Goal: Information Seeking & Learning: Learn about a topic

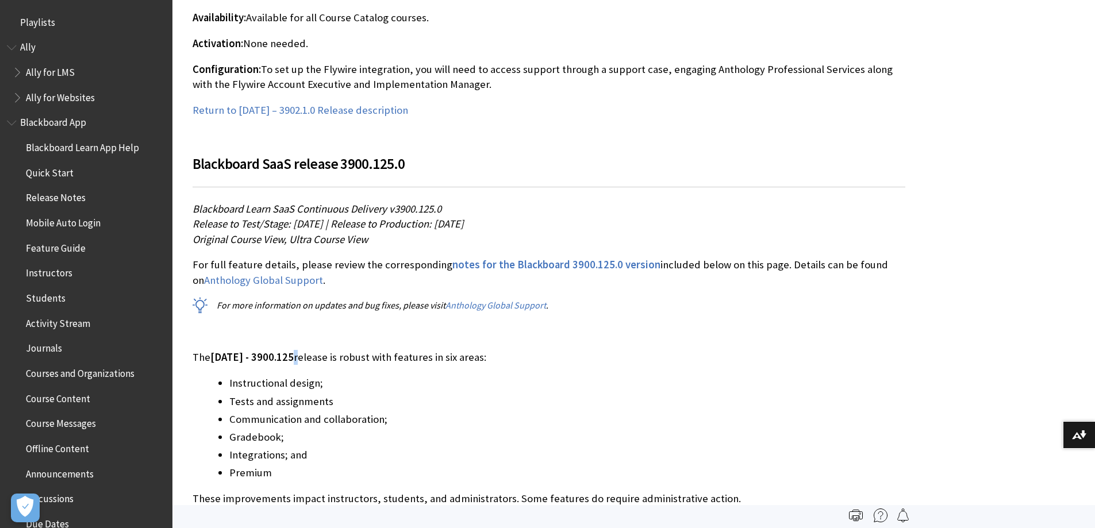
scroll to position [1258, 0]
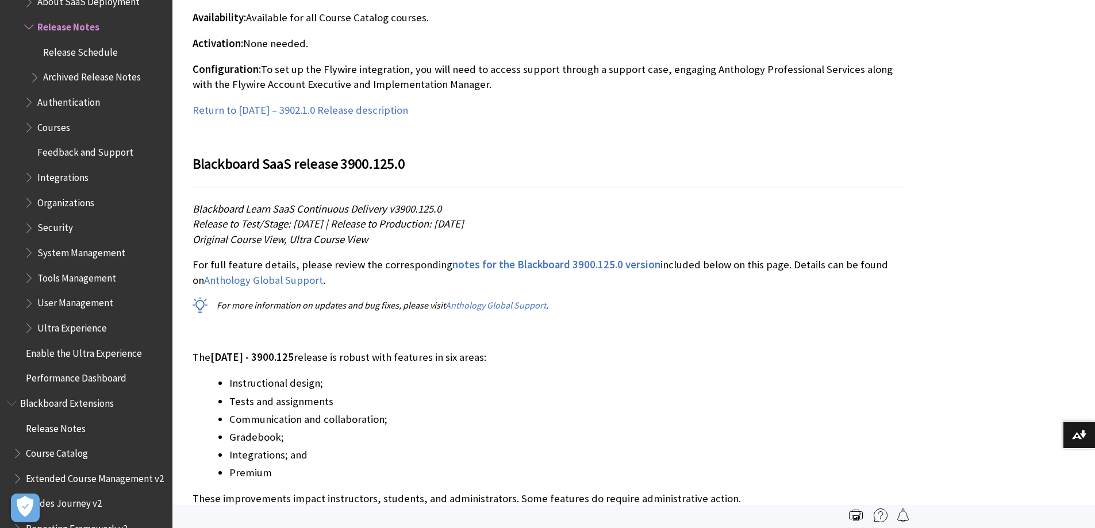
click at [599, 91] on p "Configuration: To set up the Flywire integration, you will need to access suppo…" at bounding box center [549, 77] width 713 height 30
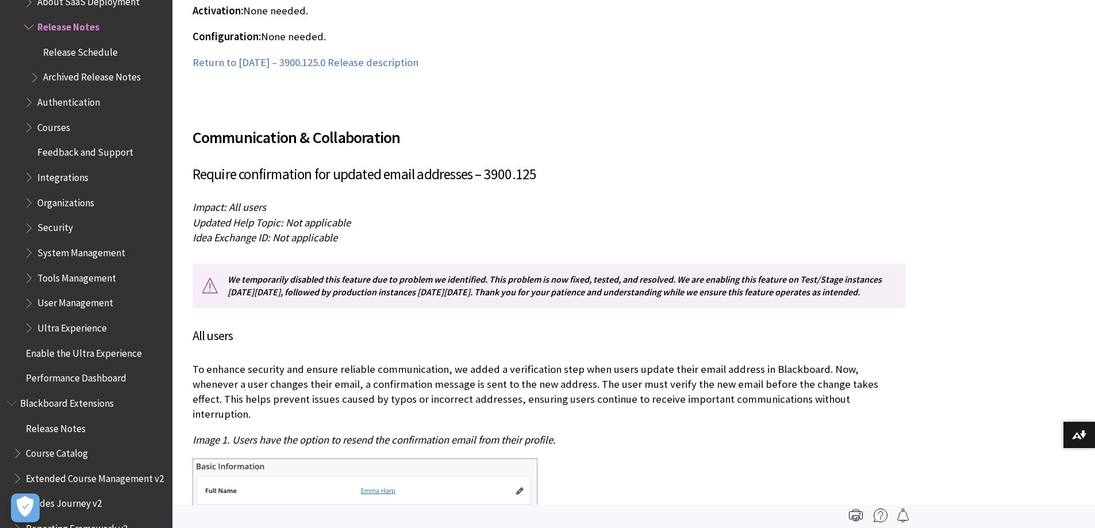
scroll to position [19311, 0]
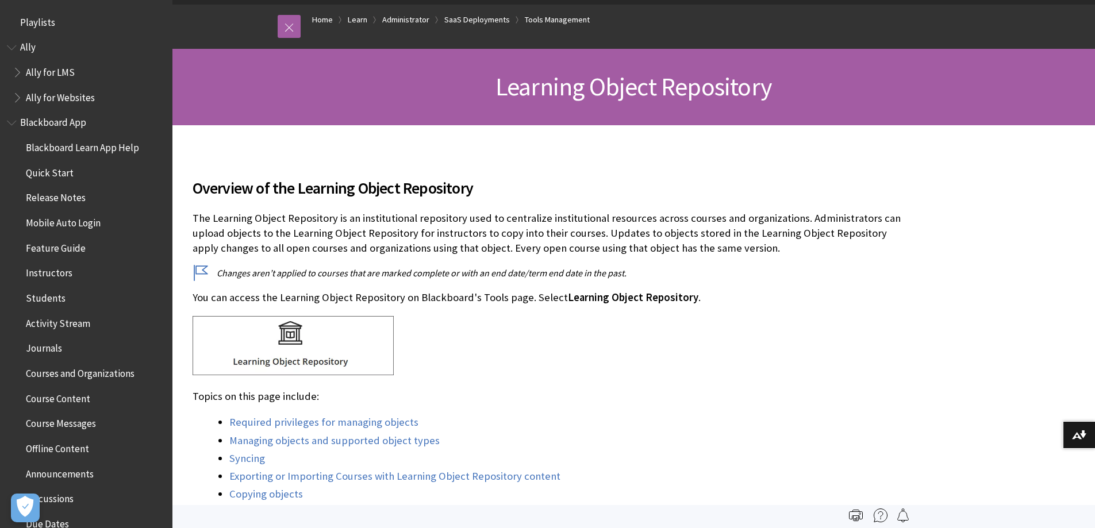
scroll to position [2268, 0]
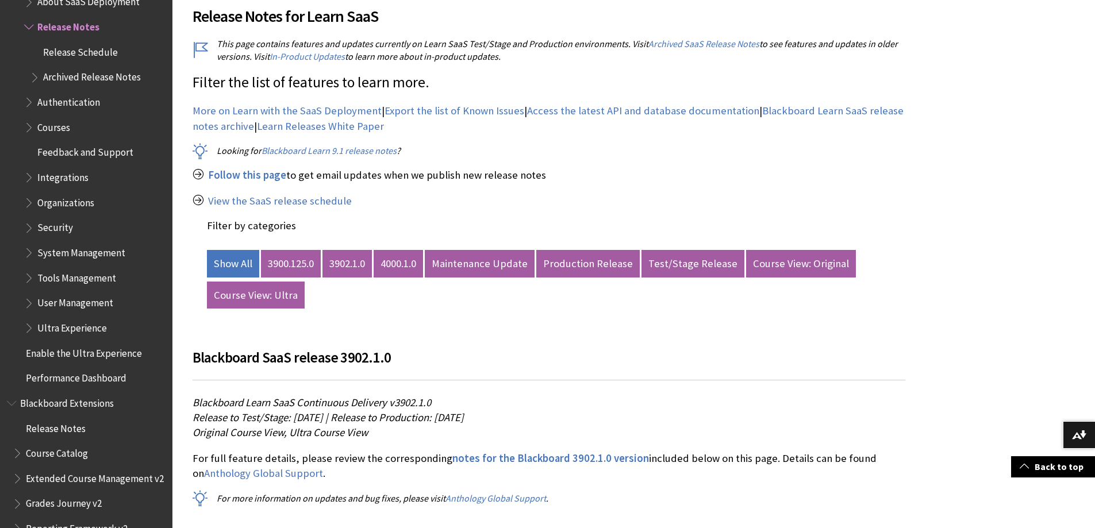
scroll to position [892, 0]
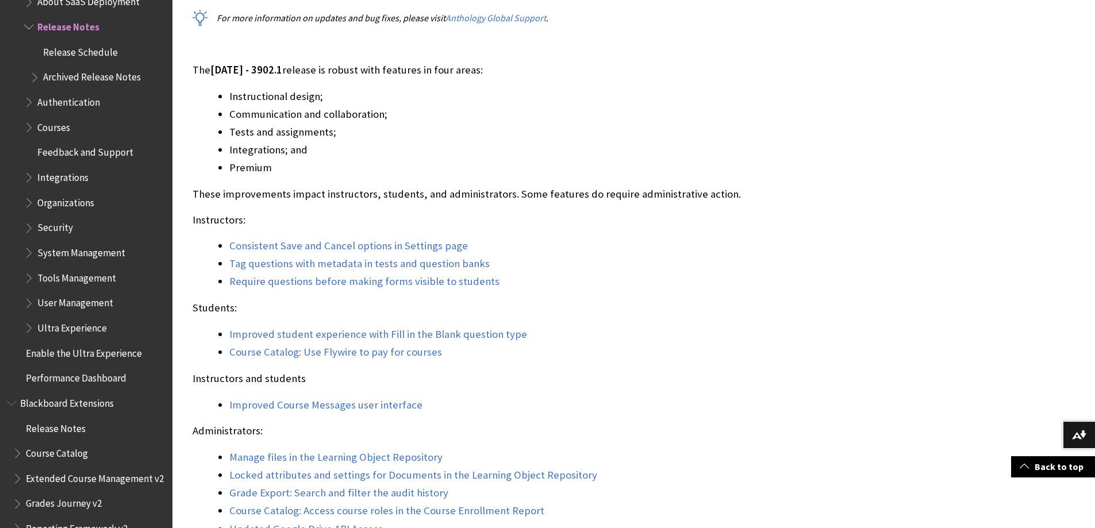
click at [312, 265] on link "Tag questions with metadata in tests and question banks" at bounding box center [359, 264] width 260 height 14
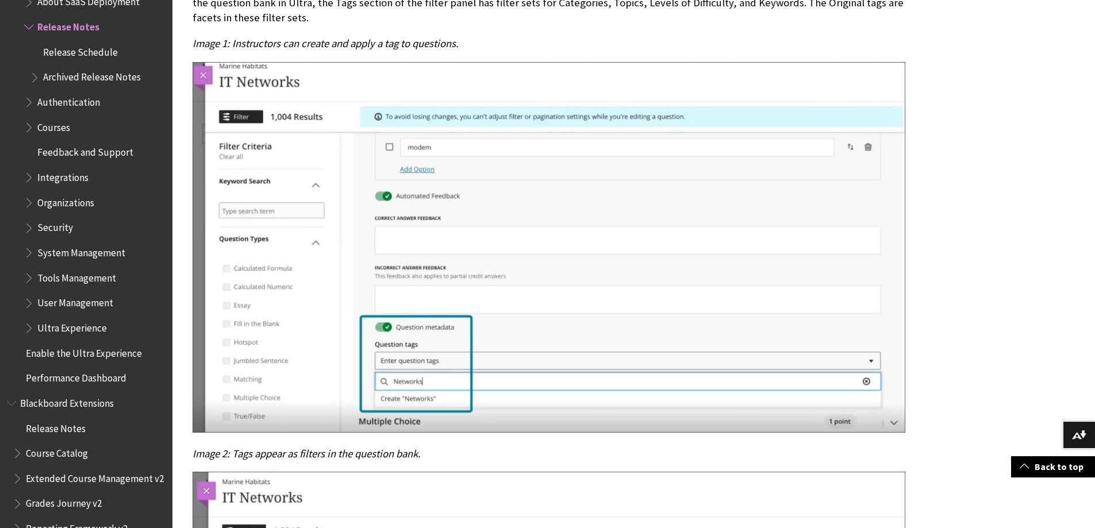
scroll to position [963, 0]
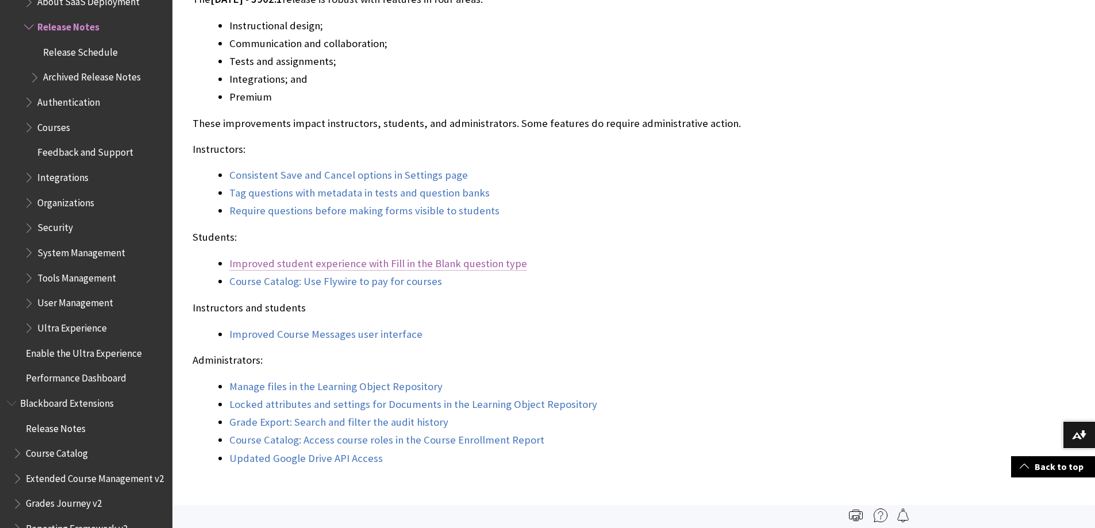
click at [496, 268] on link "Improved student experience with Fill in the Blank question type" at bounding box center [378, 264] width 298 height 14
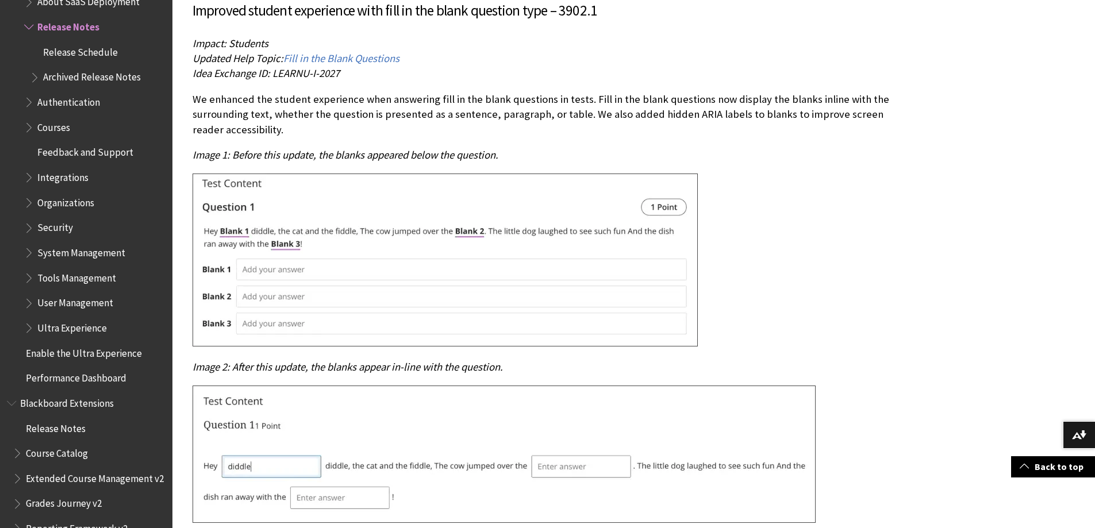
click at [741, 73] on p "Impact: Students Updated Help Topic: Fill in the Blank Questions Idea Exchange …" at bounding box center [549, 58] width 713 height 45
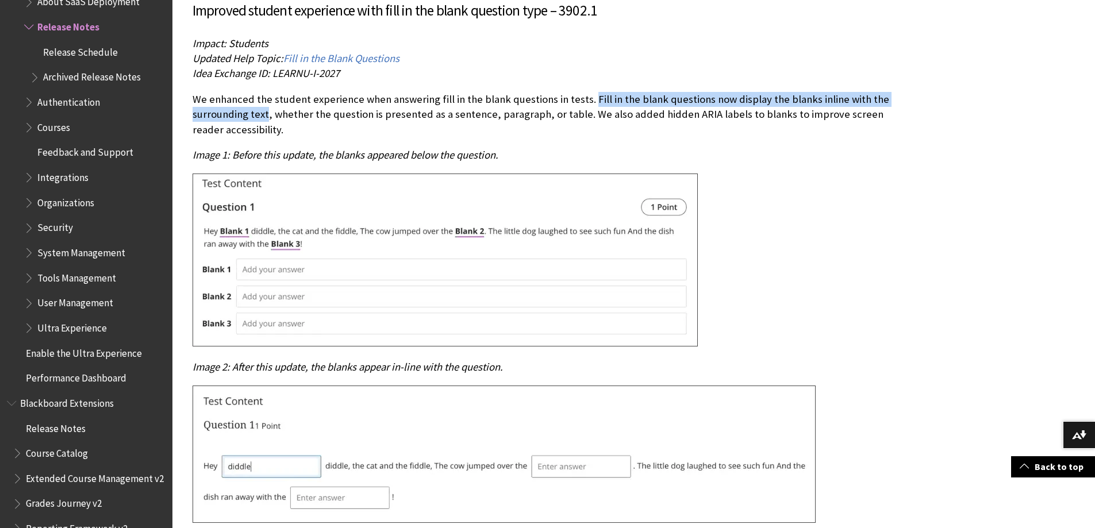
drag, startPoint x: 588, startPoint y: 99, endPoint x: 266, endPoint y: 112, distance: 321.7
click at [266, 112] on p "We enhanced the student experience when answering fill in the blank questions i…" at bounding box center [549, 114] width 713 height 45
copy p "Fill in the blank questions now display the blanks inline with the surrounding …"
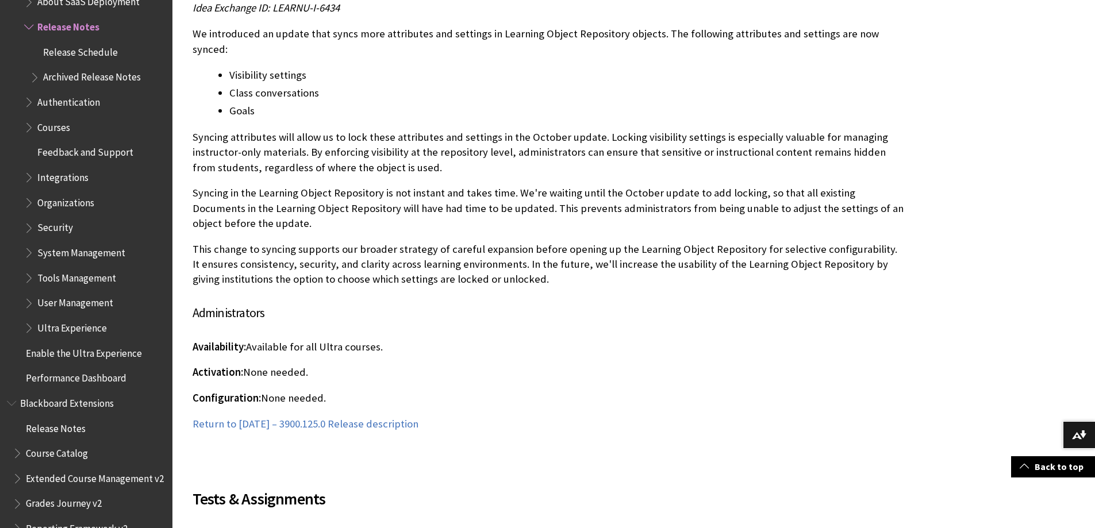
scroll to position [1103, 0]
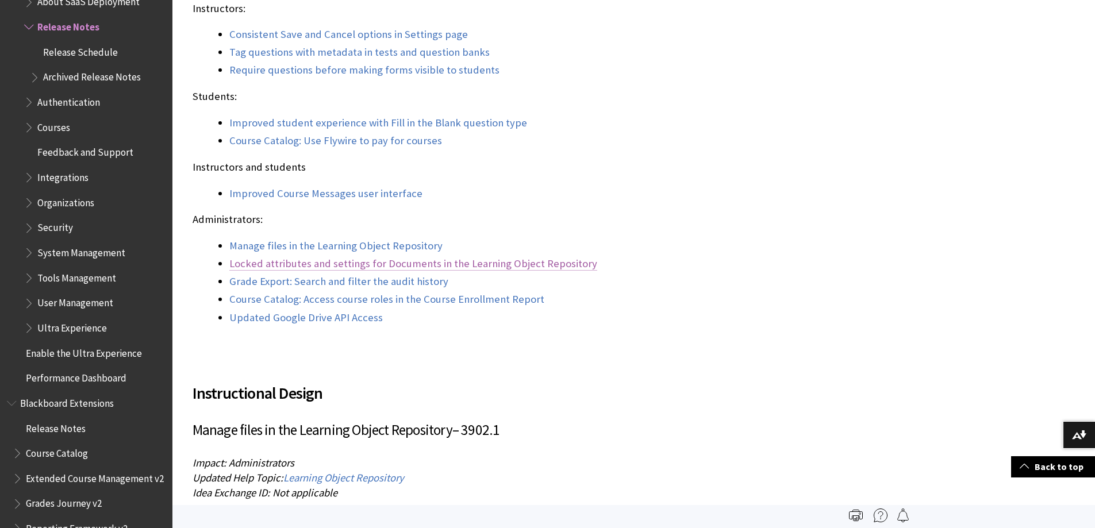
click at [492, 262] on link "Locked attributes and settings for Documents in the Learning Object Repository" at bounding box center [413, 264] width 368 height 14
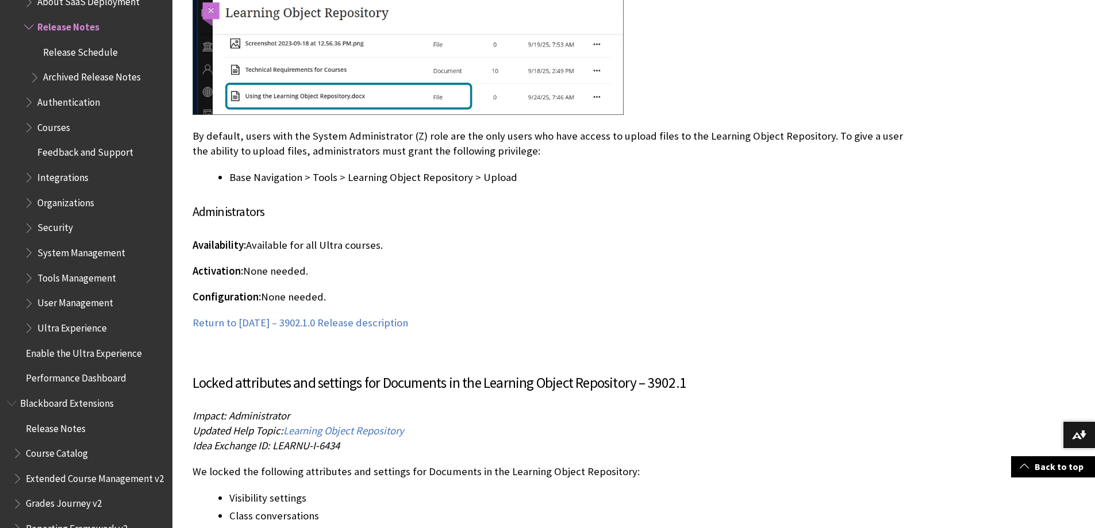
scroll to position [2189, 0]
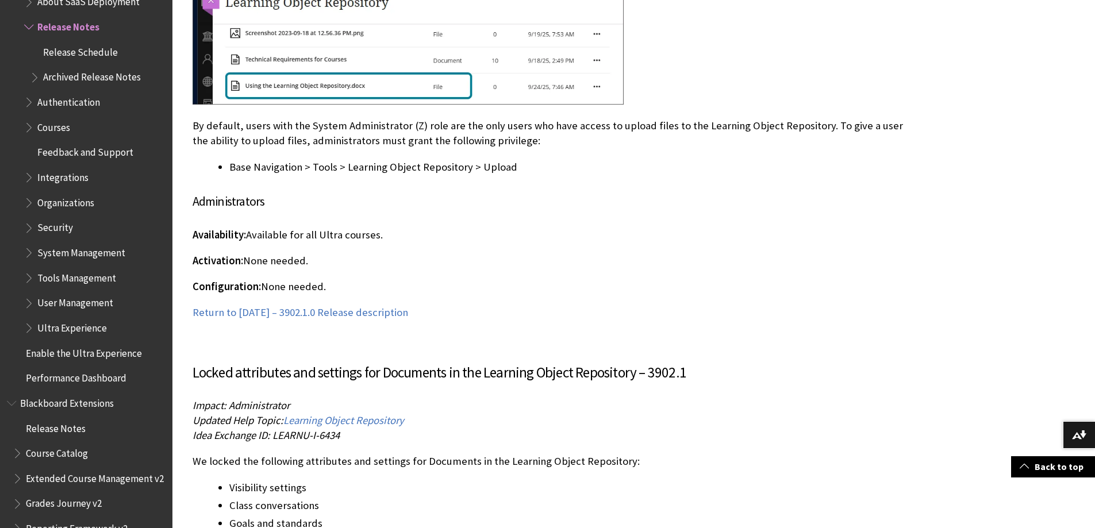
drag, startPoint x: 193, startPoint y: 113, endPoint x: 723, endPoint y: 308, distance: 565.4
copy div "Instructional Design Manage files in the Learning Object Repository – 3902.1 Im…"
click at [684, 316] on p "Return to October 2025 – 3902.1.0 Release description" at bounding box center [549, 312] width 713 height 15
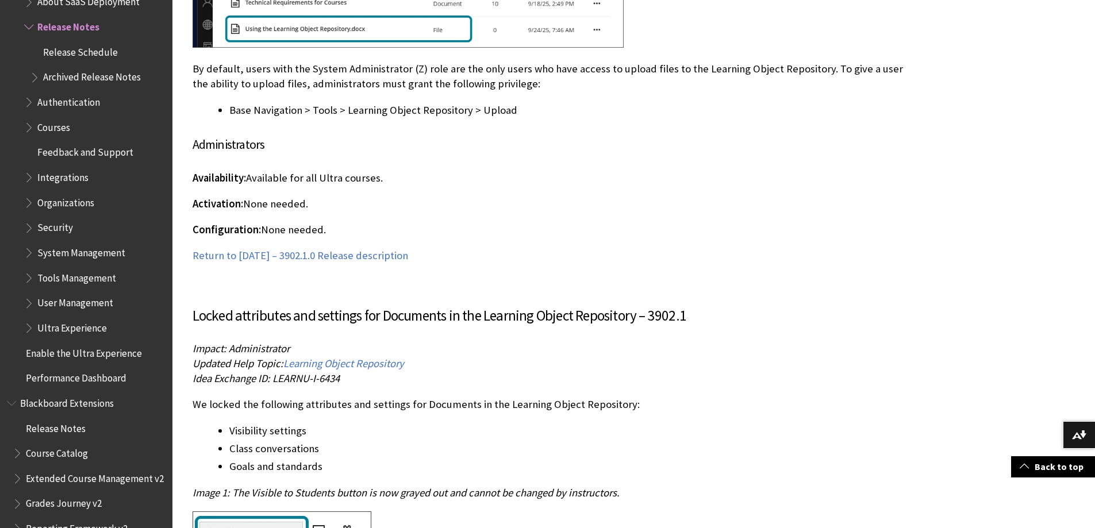
scroll to position [2247, 0]
drag, startPoint x: 747, startPoint y: 325, endPoint x: 704, endPoint y: 335, distance: 44.1
click at [748, 321] on h3 "Locked attributes and settings for Documents in the Learning Object Repository …" at bounding box center [549, 316] width 713 height 22
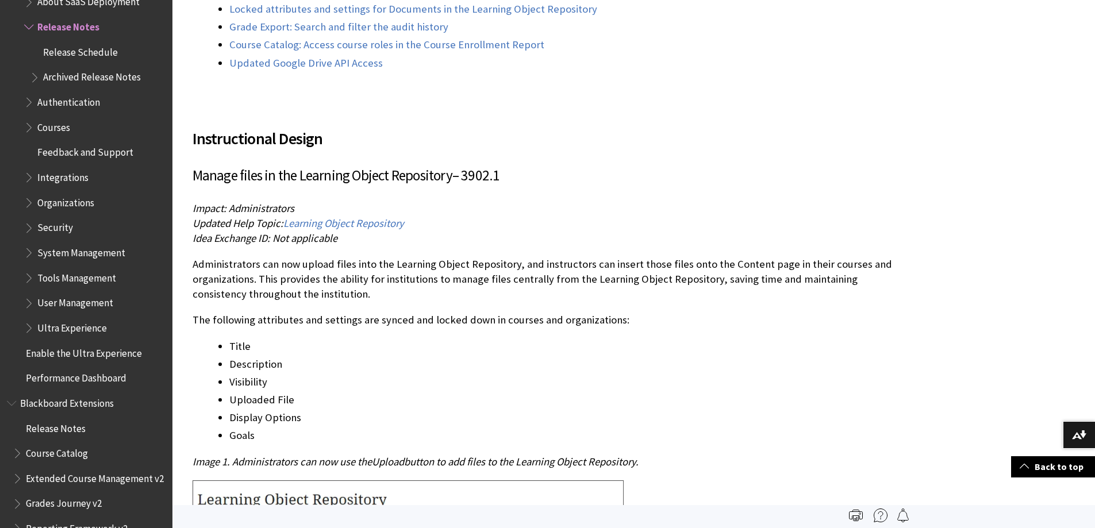
scroll to position [1212, 0]
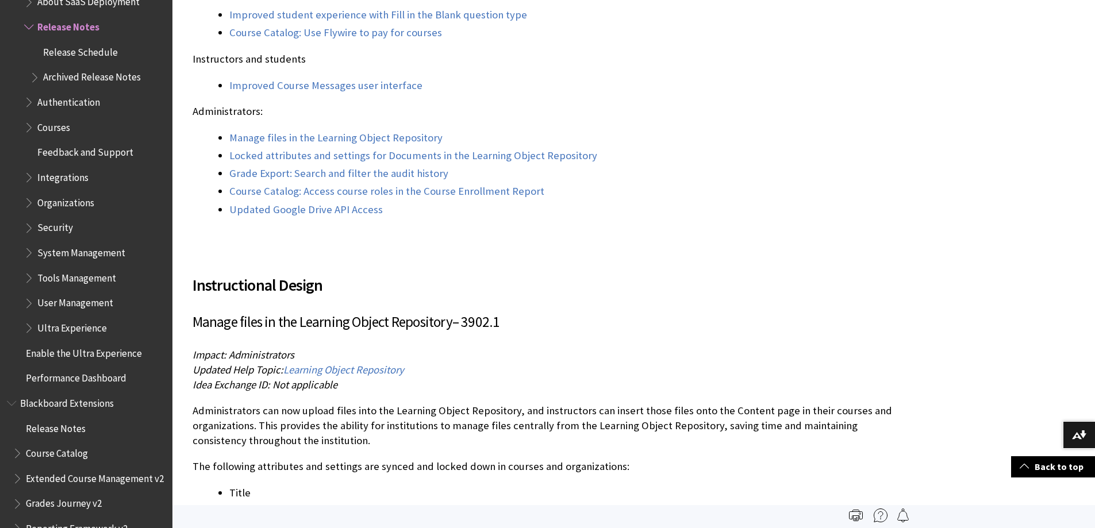
drag, startPoint x: 499, startPoint y: 323, endPoint x: 190, endPoint y: 320, distance: 309.4
copy h3 "Manage files in the Learning Object Repository – 3902.1"
click at [527, 206] on li "Updated Google Drive API Access" at bounding box center [567, 210] width 676 height 16
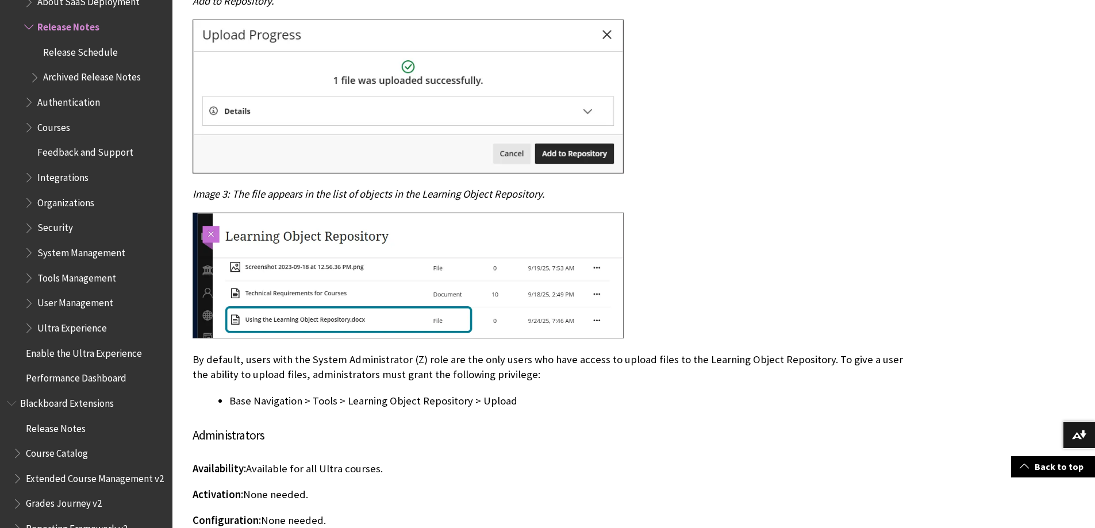
scroll to position [2132, 0]
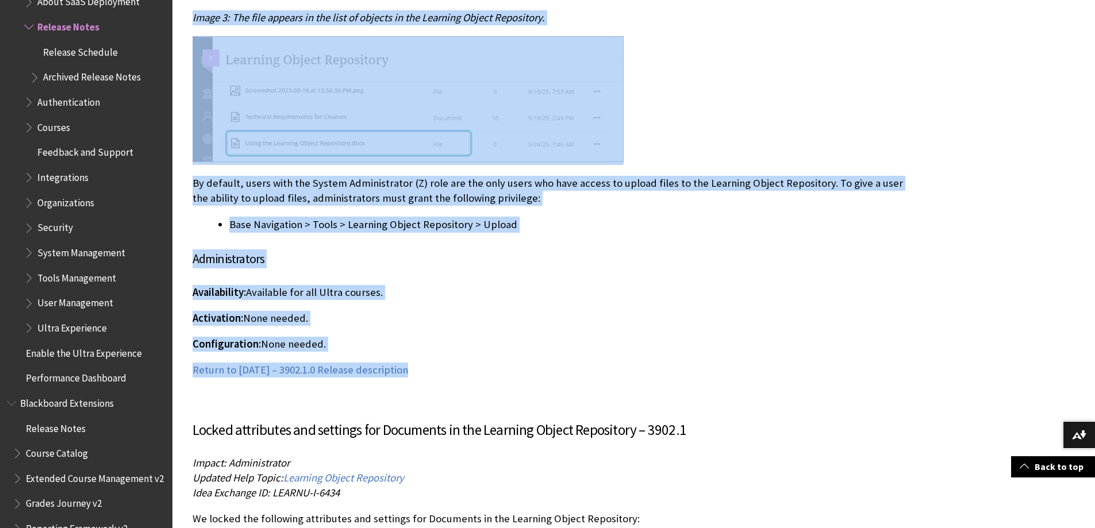
drag, startPoint x: 191, startPoint y: 279, endPoint x: 706, endPoint y: 385, distance: 524.7
copy div "Instructional Design Manage files in the Learning Object Repository – 3902.1 Im…"
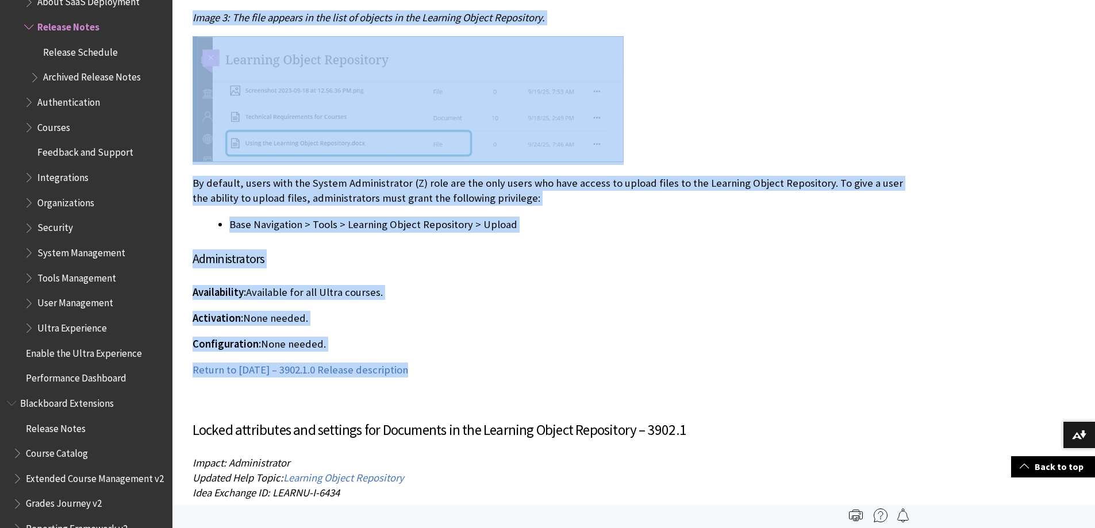
scroll to position [1844, 0]
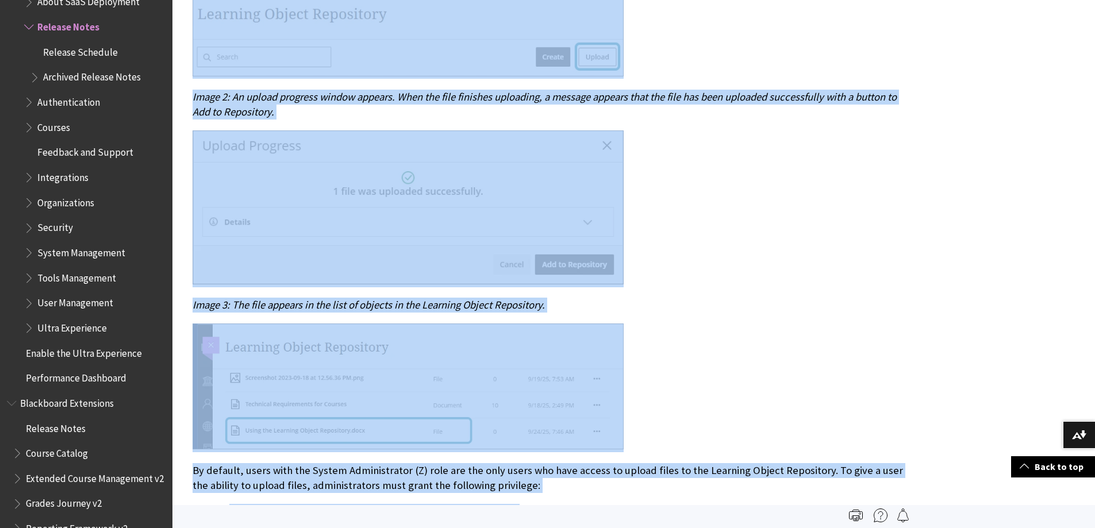
click at [817, 256] on div at bounding box center [549, 209] width 713 height 157
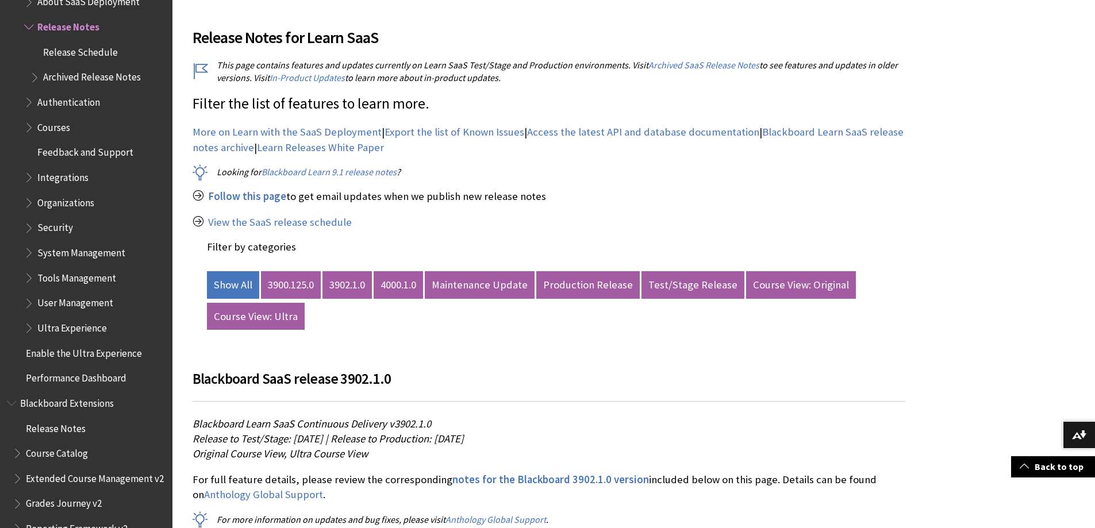
scroll to position [460, 0]
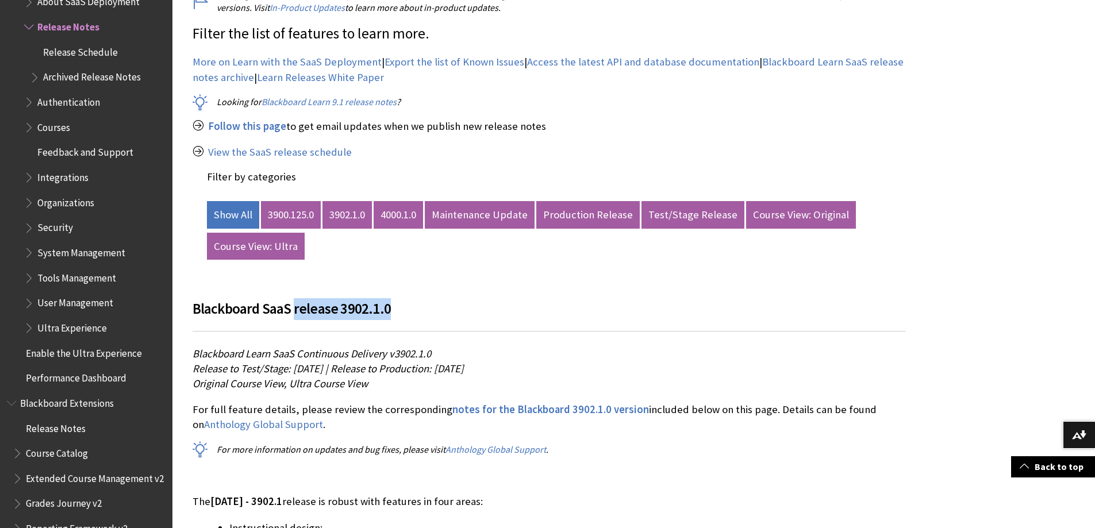
drag, startPoint x: 391, startPoint y: 306, endPoint x: 294, endPoint y: 307, distance: 97.2
click at [294, 307] on h3 "Blackboard SaaS release 3902.1.0" at bounding box center [549, 315] width 713 height 34
copy span "release 3902.1.0"
drag, startPoint x: 518, startPoint y: 430, endPoint x: 524, endPoint y: 426, distance: 7.4
click at [522, 427] on p "For full feature details, please review the corresponding notes for the Blackbo…" at bounding box center [549, 418] width 713 height 30
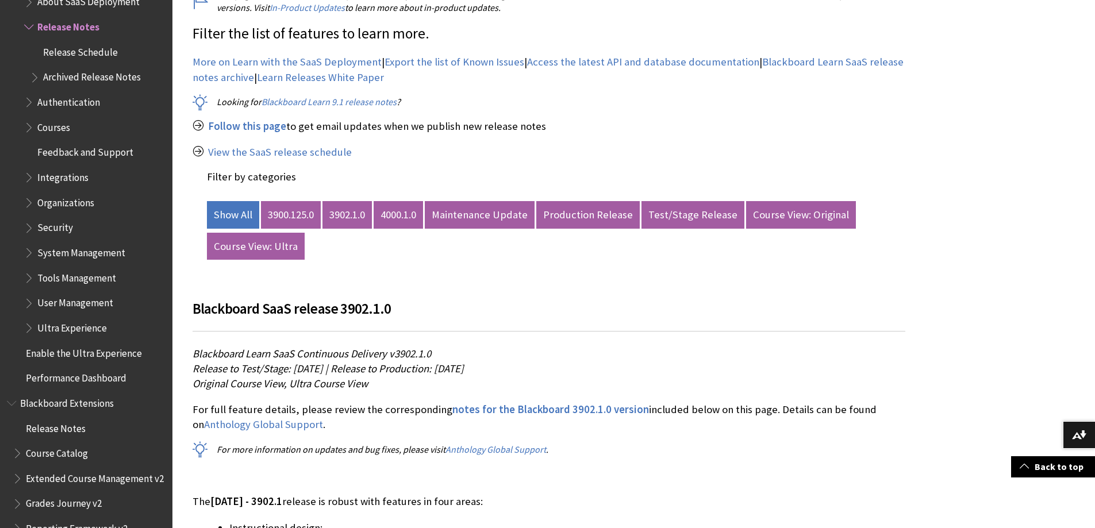
scroll to position [8191, 0]
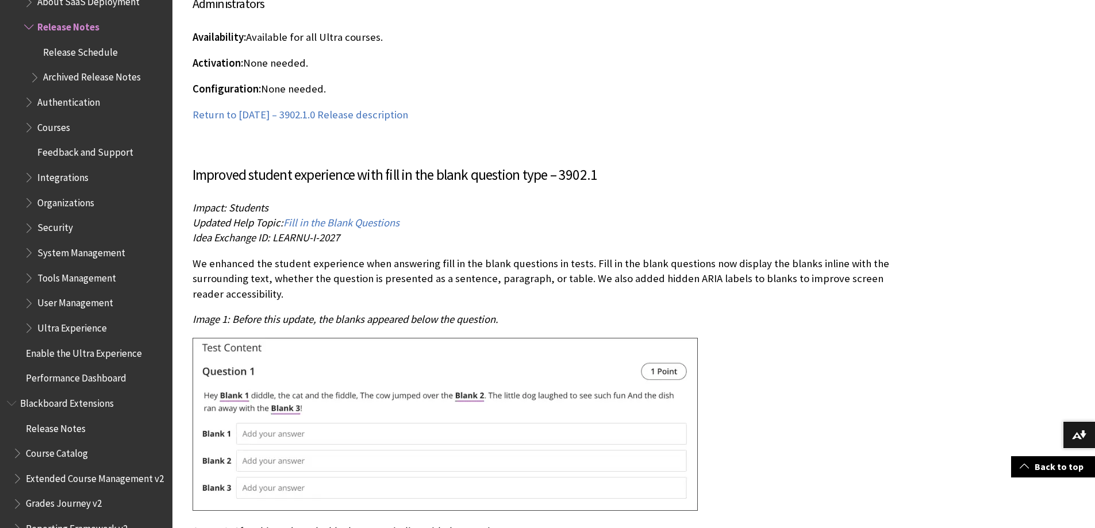
drag, startPoint x: 678, startPoint y: 270, endPoint x: 647, endPoint y: 276, distance: 31.7
click at [678, 269] on p "We enhanced the student experience when answering fill in the blank questions i…" at bounding box center [549, 278] width 713 height 45
drag, startPoint x: 591, startPoint y: 261, endPoint x: 266, endPoint y: 279, distance: 325.4
click at [266, 279] on p "We enhanced the student experience when answering fill in the blank questions i…" at bounding box center [549, 278] width 713 height 45
copy p "ill in the blank questions now display the blanks inline with the surrounding t…"
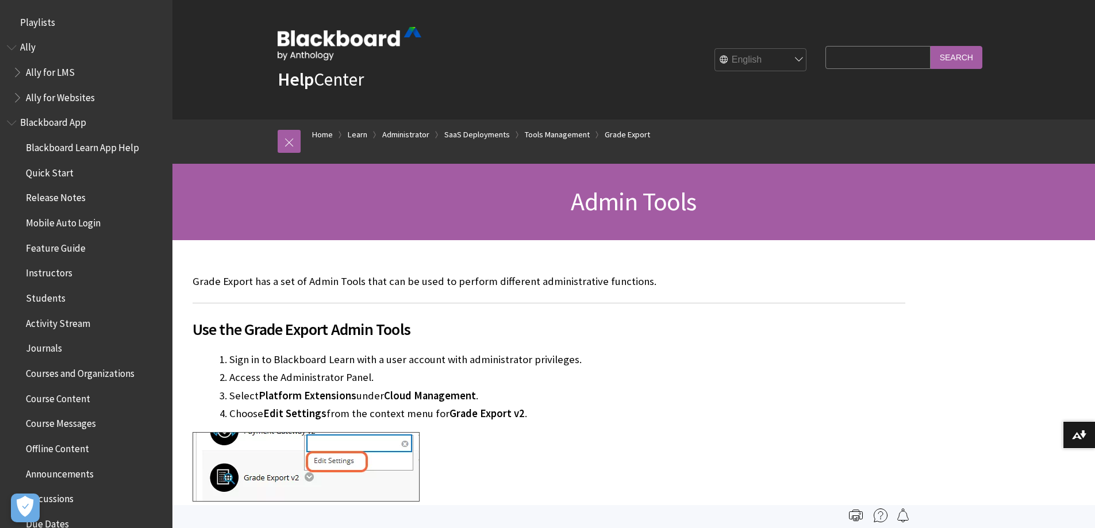
scroll to position [2368, 0]
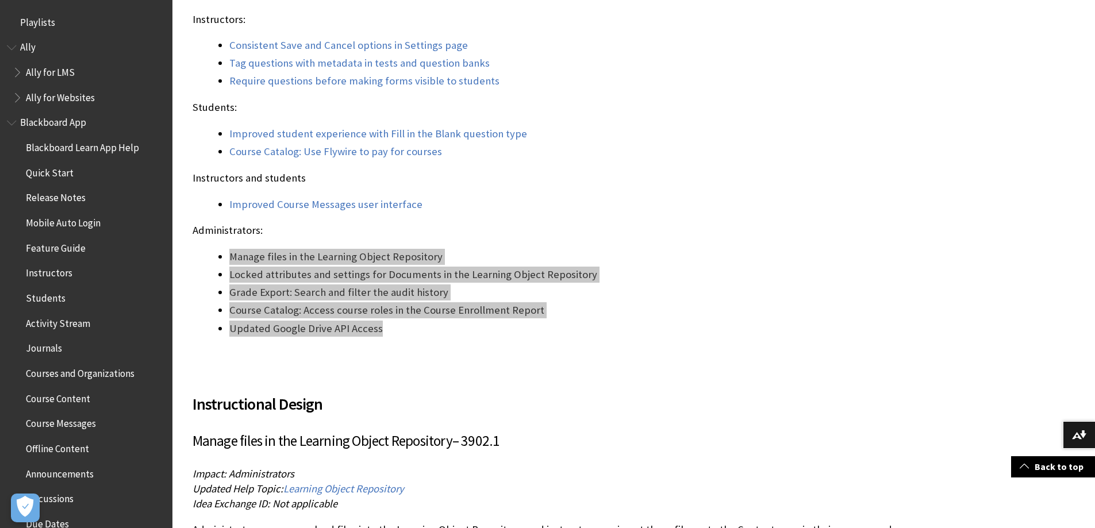
scroll to position [1258, 0]
